Goal: Transaction & Acquisition: Purchase product/service

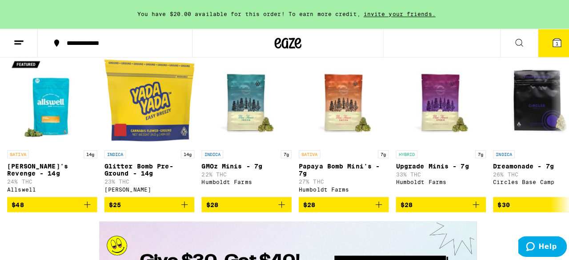
scroll to position [1155, 0]
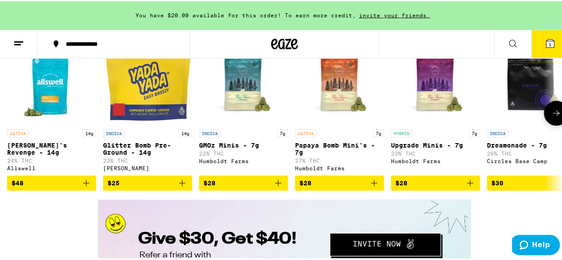
click at [342, 123] on img "Open page for Papaya Bomb Mini's - 7g from Humboldt Farms" at bounding box center [339, 79] width 89 height 89
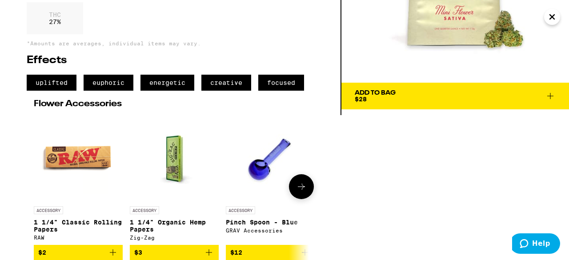
scroll to position [76, 0]
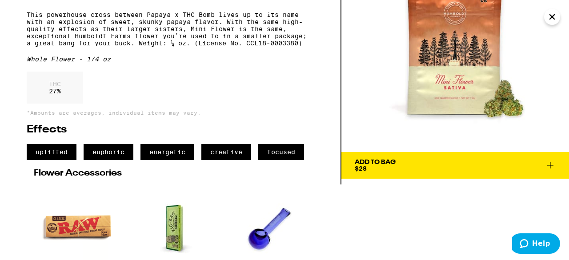
click at [549, 165] on icon at bounding box center [550, 165] width 6 height 6
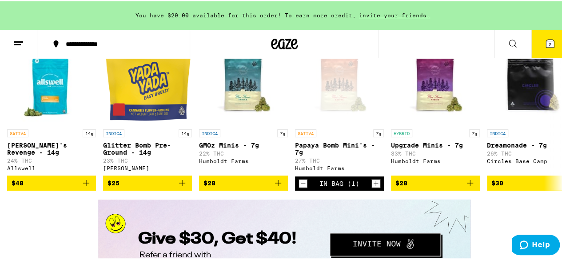
click at [549, 44] on span "2" at bounding box center [550, 42] width 3 height 5
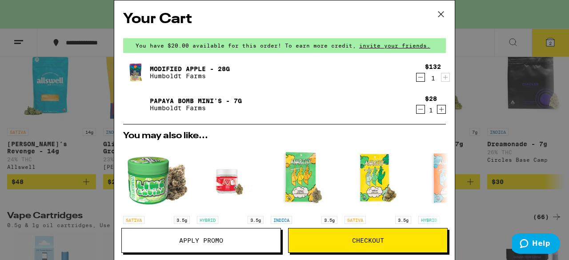
click at [416, 77] on icon "Decrement" at bounding box center [420, 77] width 8 height 11
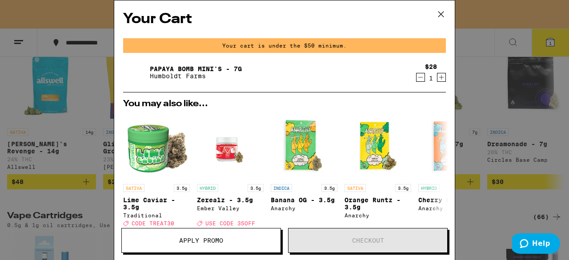
click at [437, 79] on icon "Increment" at bounding box center [441, 77] width 8 height 11
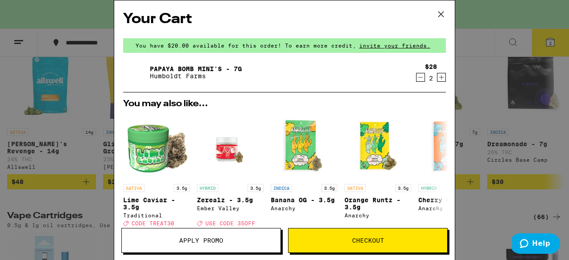
click at [437, 79] on icon "Increment" at bounding box center [441, 77] width 8 height 11
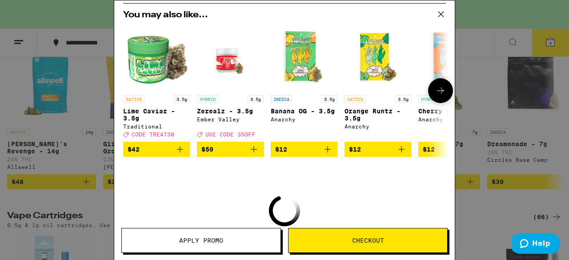
scroll to position [162, 0]
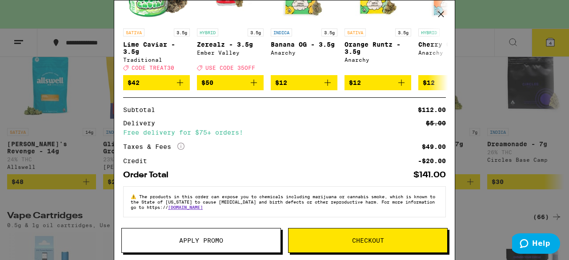
click at [364, 245] on button "Checkout" at bounding box center [367, 240] width 159 height 25
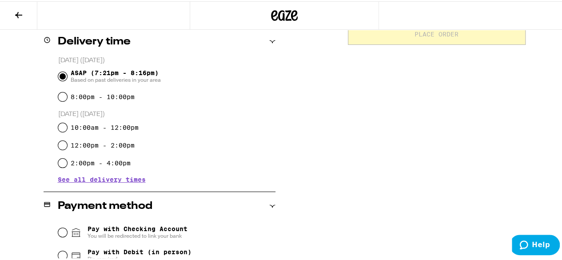
scroll to position [318, 0]
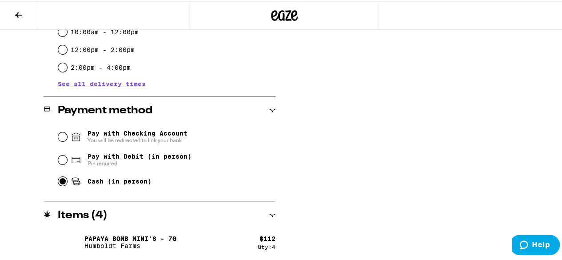
click at [59, 182] on input "Cash (in person)" at bounding box center [62, 179] width 9 height 9
radio input "true"
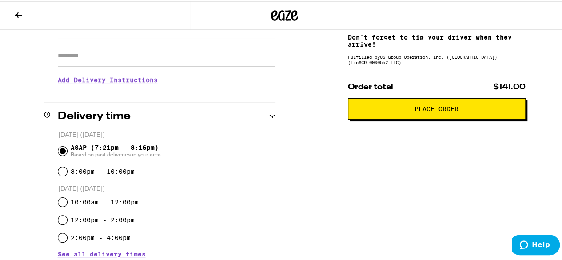
scroll to position [140, 0]
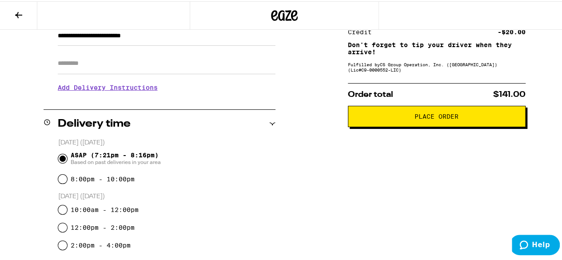
click at [438, 123] on button "Place Order" at bounding box center [437, 114] width 178 height 21
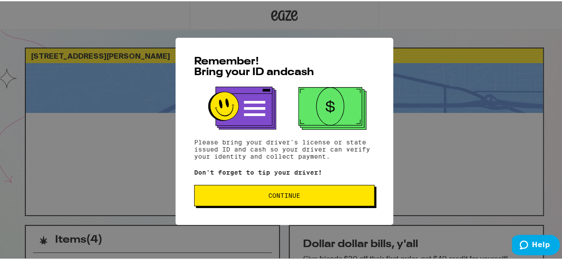
click at [302, 196] on span "Continue" at bounding box center [284, 194] width 165 height 6
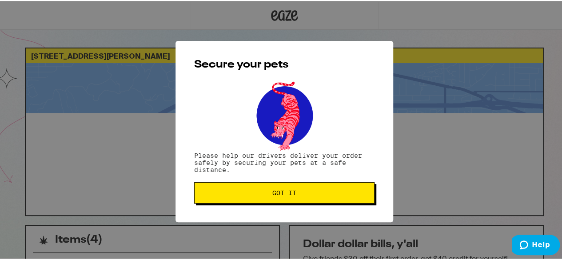
click at [309, 185] on button "Got it" at bounding box center [284, 191] width 180 height 21
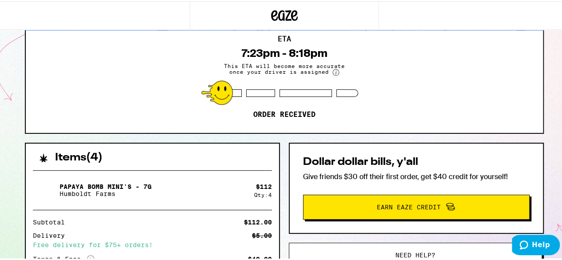
scroll to position [178, 0]
